Goal: Information Seeking & Learning: Learn about a topic

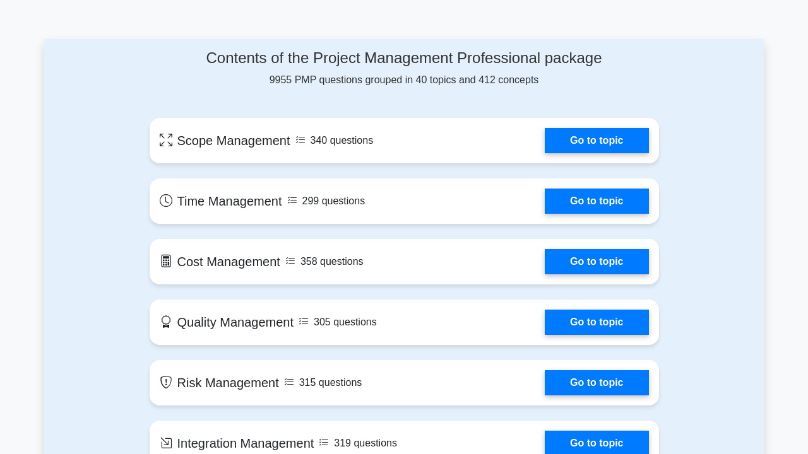
scroll to position [549, 0]
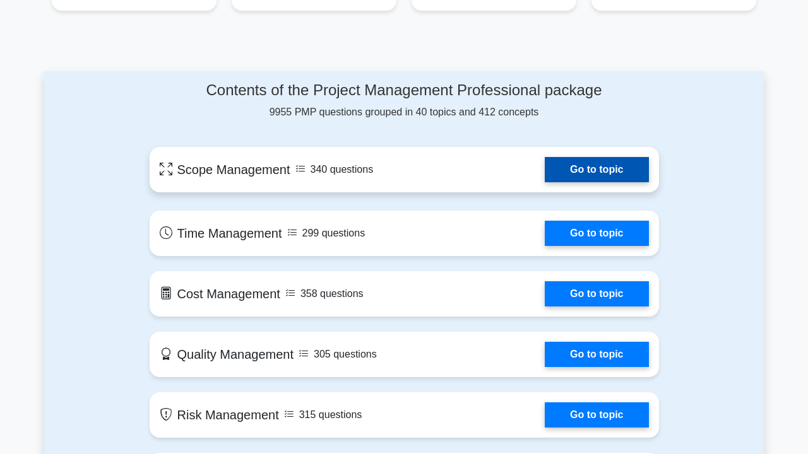
click at [554, 179] on link "Go to topic" at bounding box center [597, 169] width 104 height 25
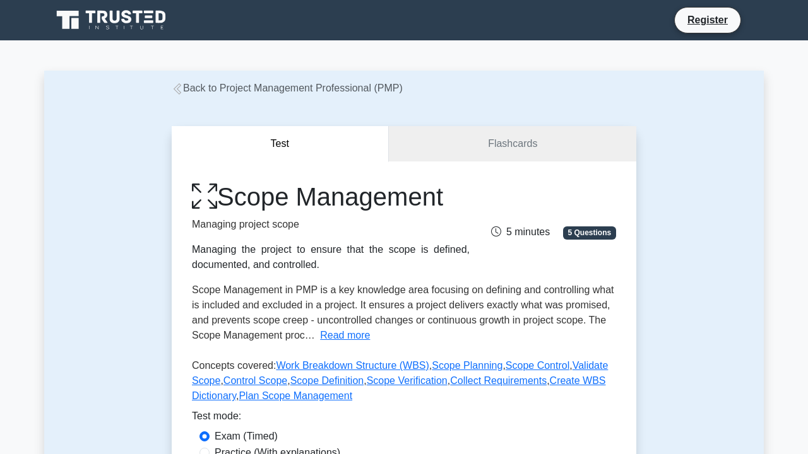
scroll to position [97, 0]
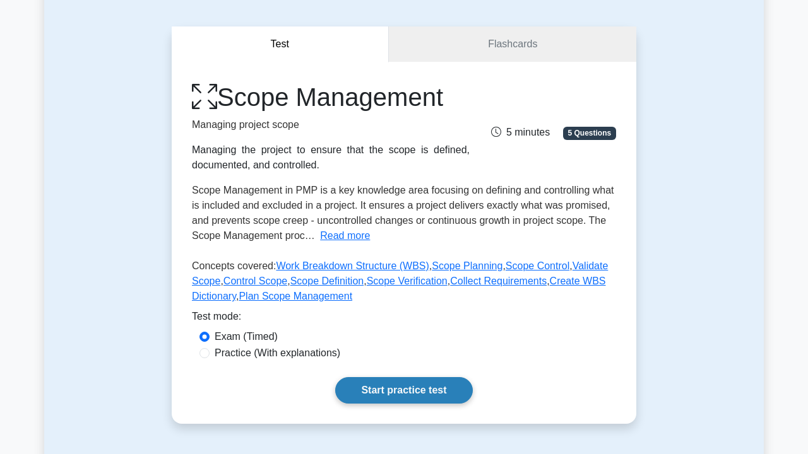
click at [345, 396] on link "Start practice test" at bounding box center [403, 390] width 137 height 27
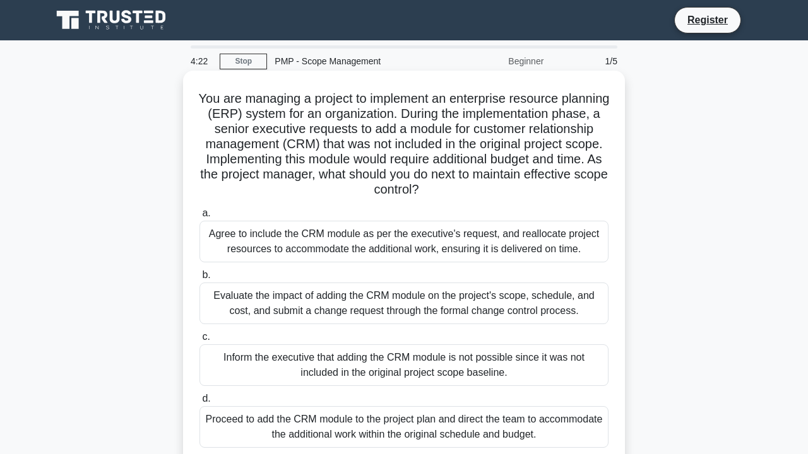
click at [345, 247] on div "Agree to include the CRM module as per the executive's request, and reallocate …" at bounding box center [403, 242] width 409 height 42
click at [199, 218] on input "a. Agree to include the CRM module as per the executive's request, and realloca…" at bounding box center [199, 214] width 0 height 8
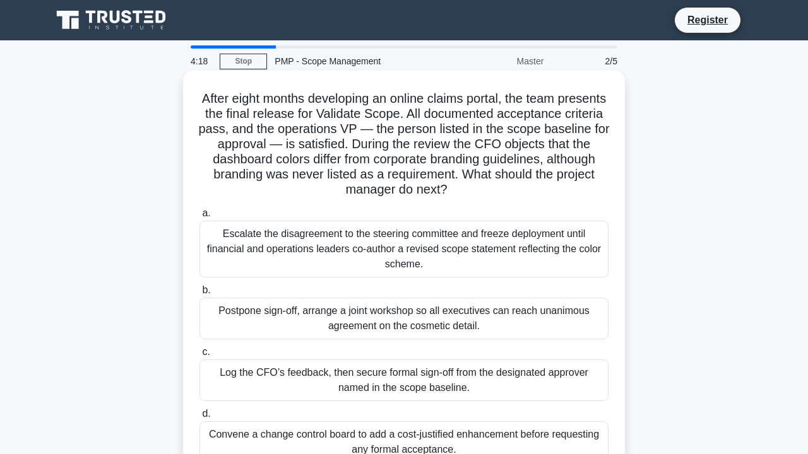
click at [345, 247] on div "Escalate the disagreement to the steering committee and freeze deployment until…" at bounding box center [403, 249] width 409 height 57
click at [199, 218] on input "a. Escalate the disagreement to the steering committee and freeze deployment un…" at bounding box center [199, 214] width 0 height 8
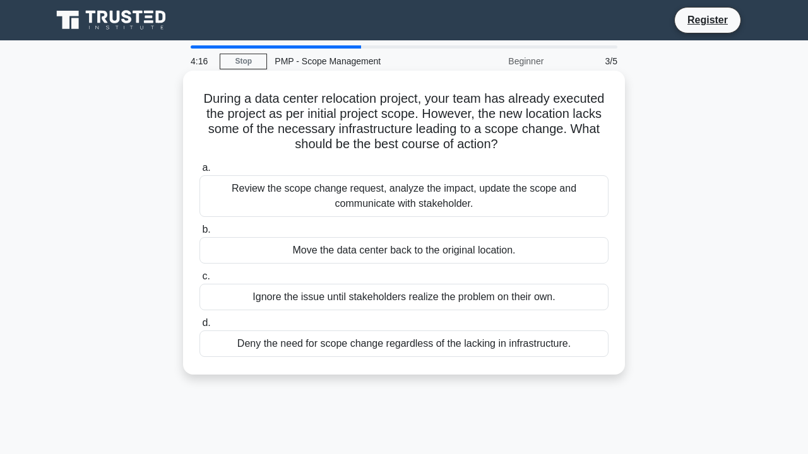
click at [345, 247] on div "Move the data center back to the original location." at bounding box center [403, 250] width 409 height 27
click at [199, 234] on input "b. Move the data center back to the original location." at bounding box center [199, 230] width 0 height 8
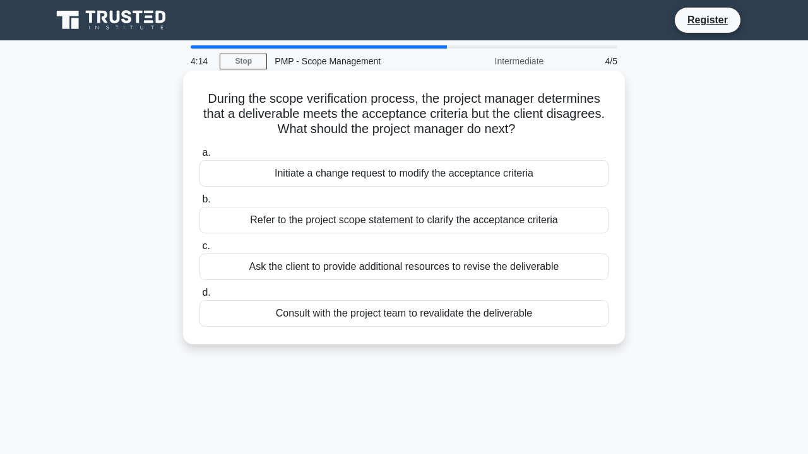
click at [345, 247] on label "c. Ask the client to provide additional resources to revise the deliverable" at bounding box center [403, 260] width 409 height 42
click at [199, 247] on input "c. Ask the client to provide additional resources to revise the deliverable" at bounding box center [199, 246] width 0 height 8
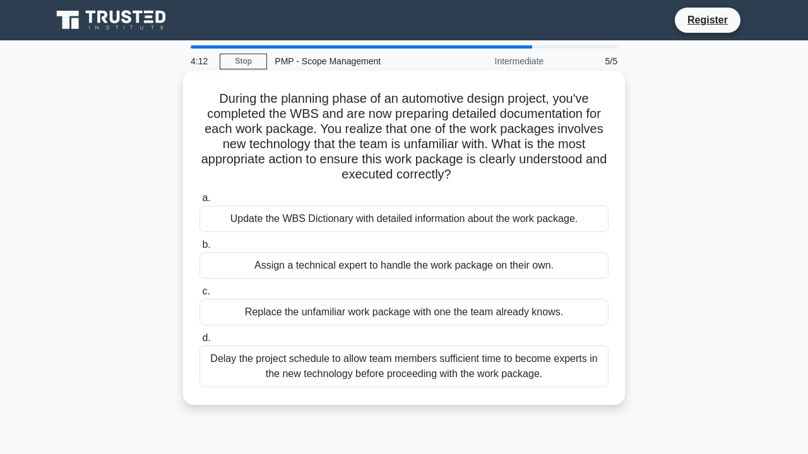
click at [345, 258] on div "Assign a technical expert to handle the work package on their own." at bounding box center [403, 265] width 409 height 27
click at [199, 249] on input "b. Assign a technical expert to handle the work package on their own." at bounding box center [199, 245] width 0 height 8
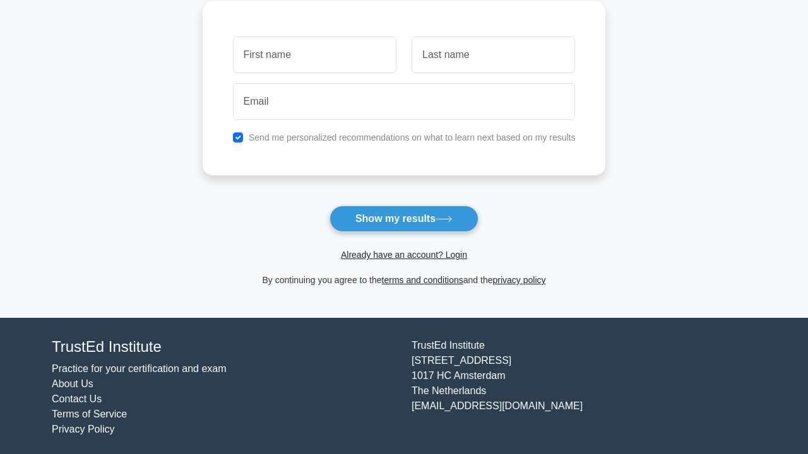
scroll to position [177, 0]
type input "aaron"
click at [345, 393] on li "Contact Us" at bounding box center [224, 399] width 345 height 15
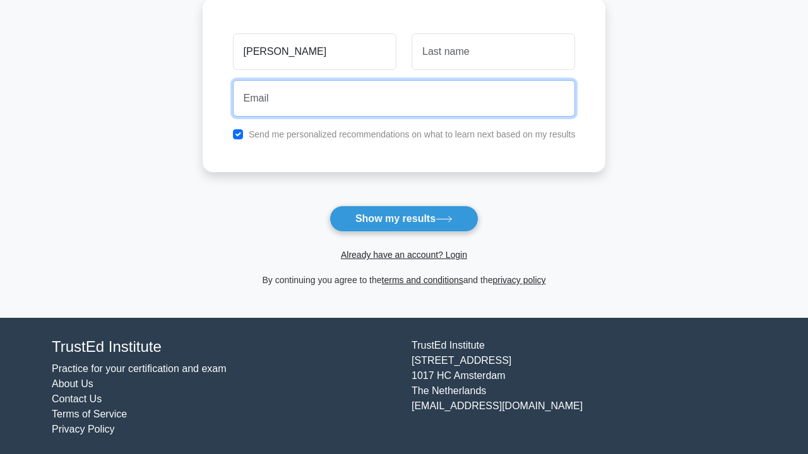
click at [345, 109] on input "email" at bounding box center [404, 98] width 343 height 37
type input "muasyap901@gmail.com"
click at [329, 206] on button "Show my results" at bounding box center [403, 219] width 149 height 27
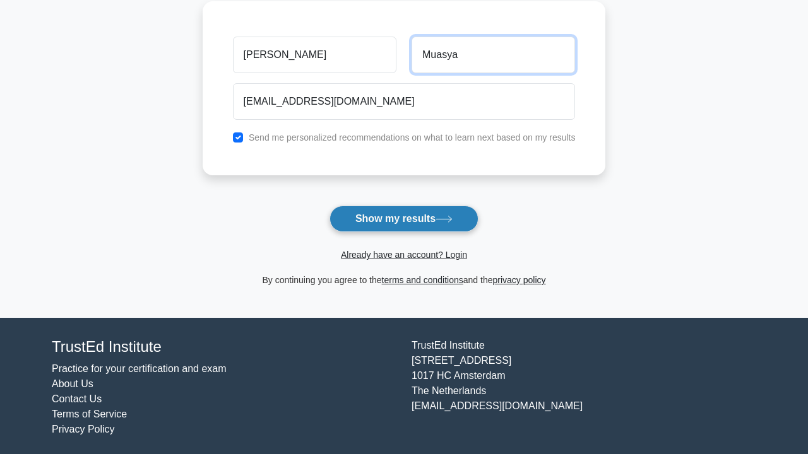
type input "Muasya"
click at [384, 216] on button "Show my results" at bounding box center [403, 219] width 149 height 27
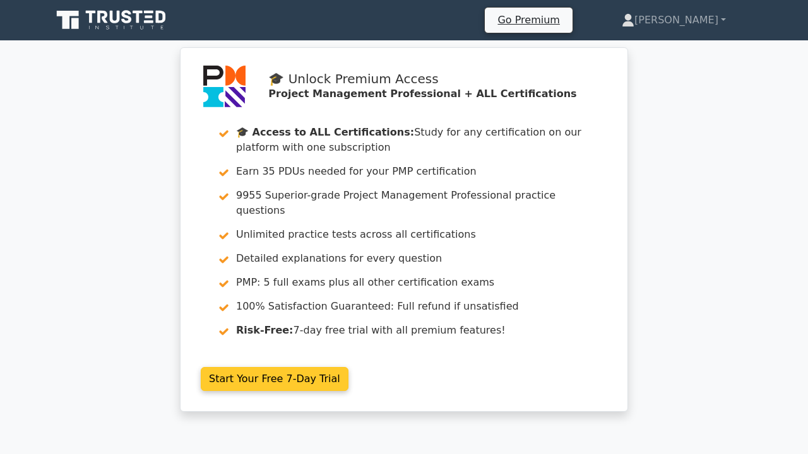
click at [259, 374] on link "Start Your Free 7-Day Trial" at bounding box center [275, 379] width 148 height 24
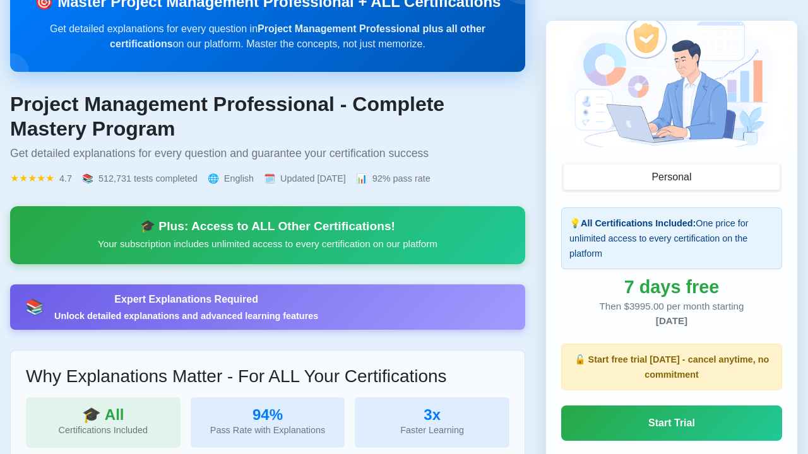
scroll to position [194, 0]
